Goal: Transaction & Acquisition: Book appointment/travel/reservation

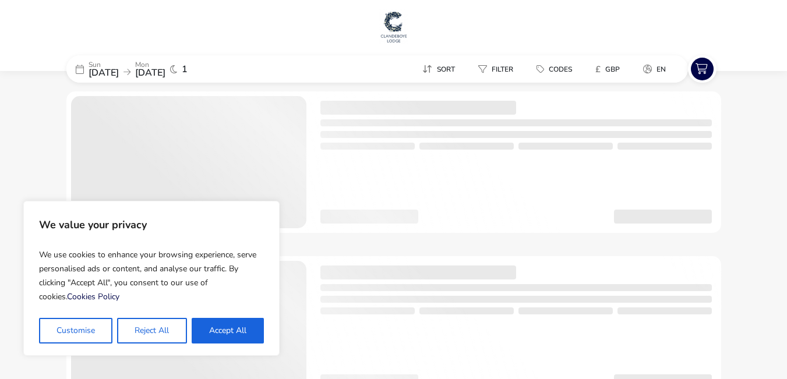
click at [220, 332] on button "Accept All" at bounding box center [228, 331] width 72 height 26
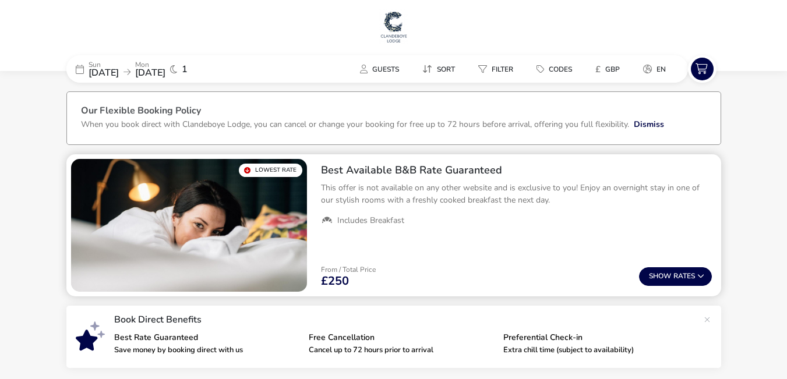
checkbox input "true"
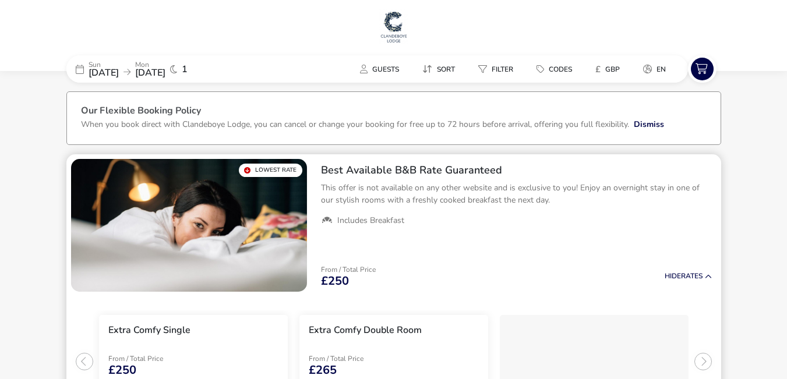
scroll to position [117, 0]
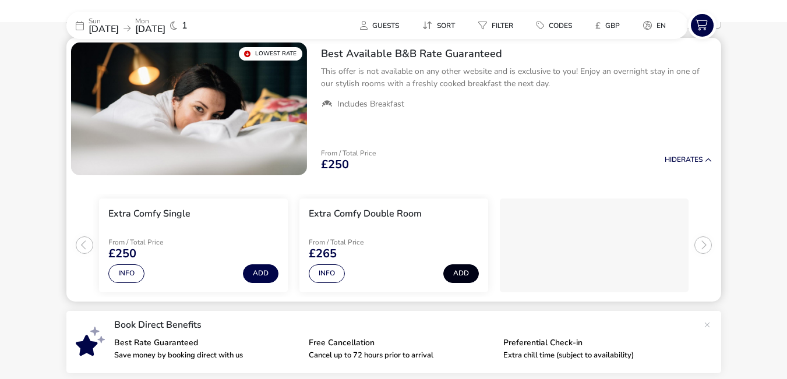
click at [453, 274] on button "Add" at bounding box center [461, 274] width 36 height 19
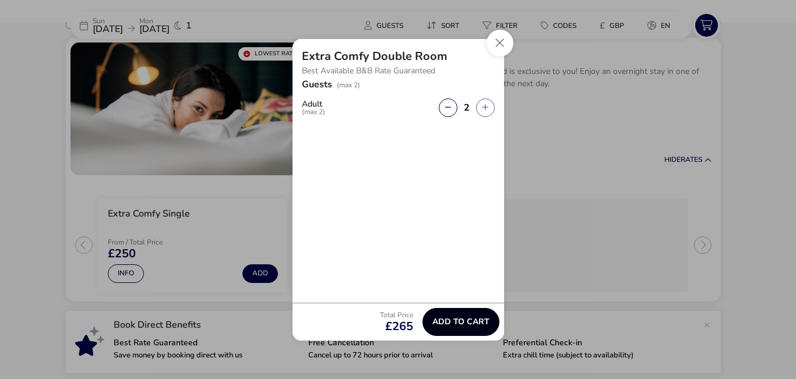
click at [470, 329] on button "Add to cart" at bounding box center [460, 322] width 77 height 28
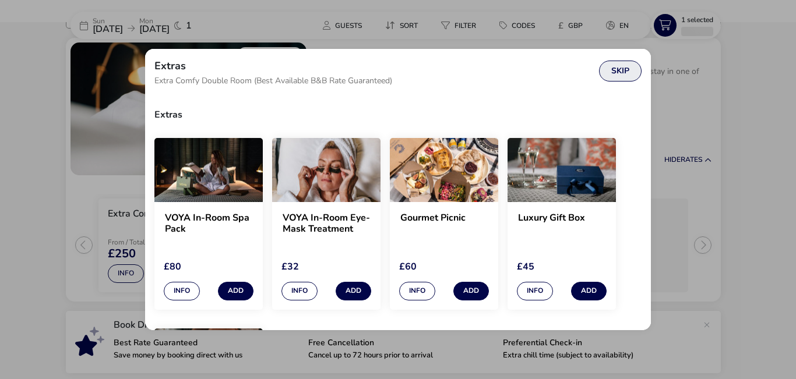
click at [627, 75] on button "Skip" at bounding box center [620, 71] width 43 height 21
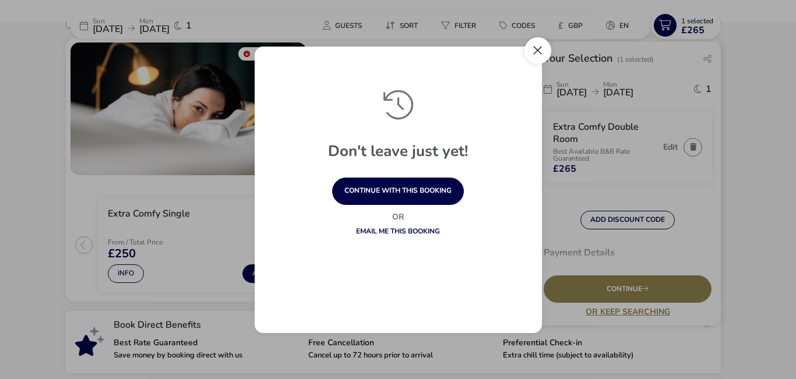
click at [542, 57] on button "Close" at bounding box center [537, 50] width 27 height 27
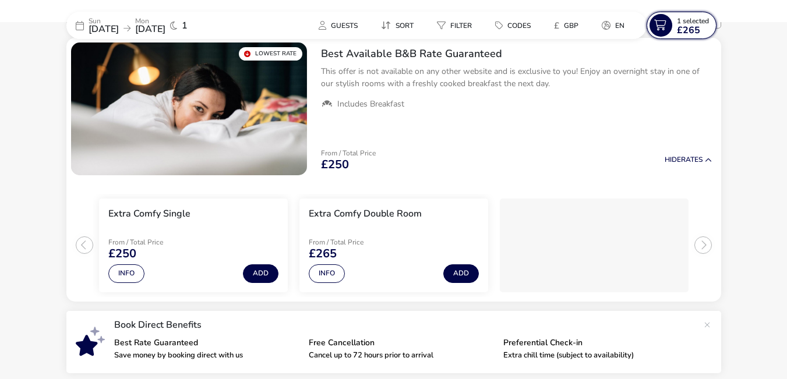
click at [696, 26] on span "£265" at bounding box center [688, 30] width 23 height 9
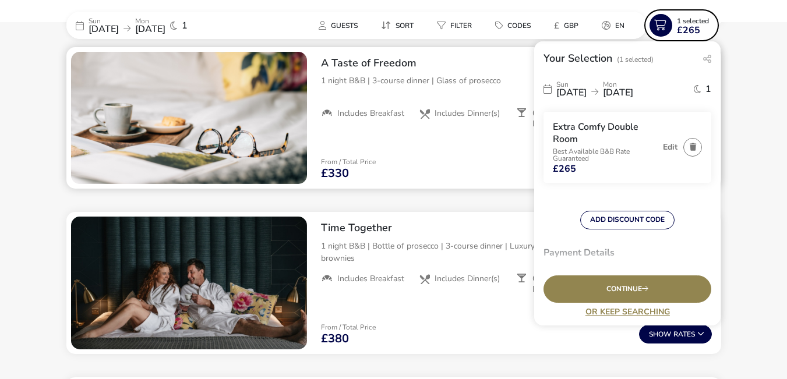
scroll to position [233, 0]
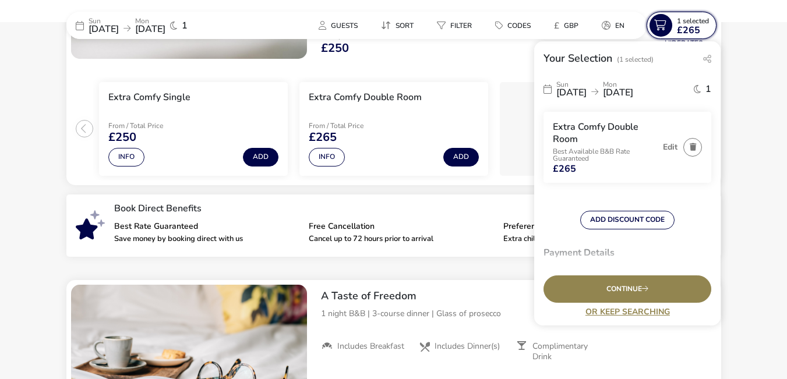
click at [682, 30] on span "£265" at bounding box center [688, 30] width 23 height 9
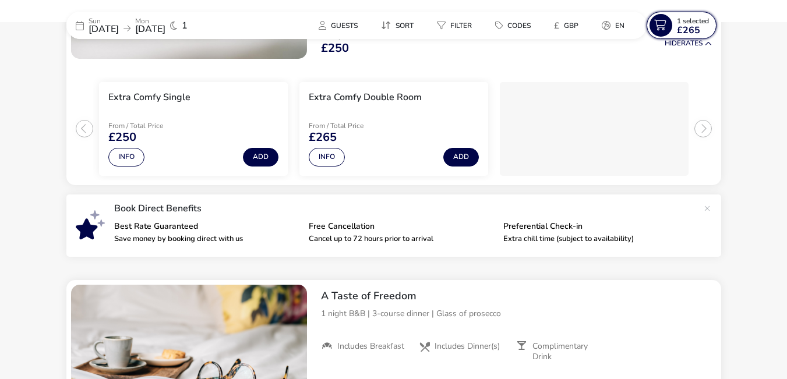
click at [699, 26] on span "1 Selected £265" at bounding box center [693, 25] width 32 height 19
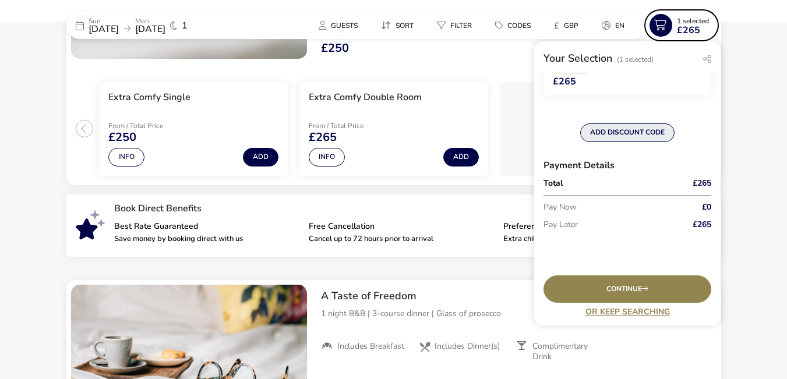
scroll to position [0, 0]
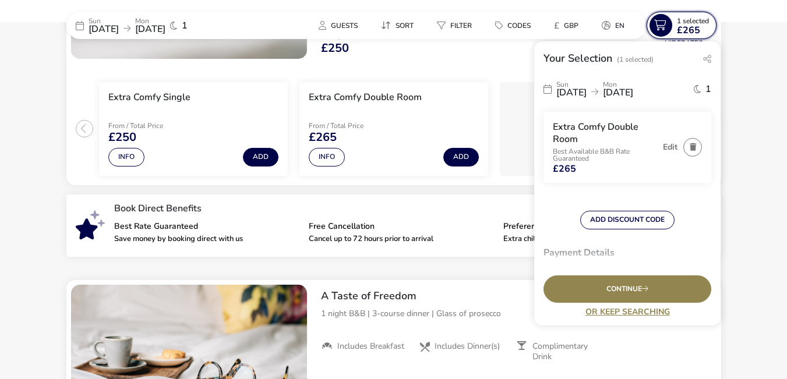
click at [686, 20] on span "1 Selected" at bounding box center [693, 20] width 32 height 9
